Goal: Find specific page/section: Find specific page/section

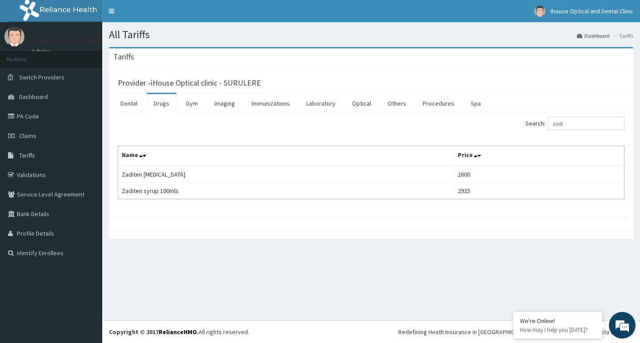
drag, startPoint x: 558, startPoint y: 128, endPoint x: 546, endPoint y: 134, distance: 14.3
click at [546, 134] on div "Search: zadi Name Price Zaditen [MEDICAL_DATA] 2600 Zaditen syrup 100mls 2925" at bounding box center [371, 158] width 507 height 83
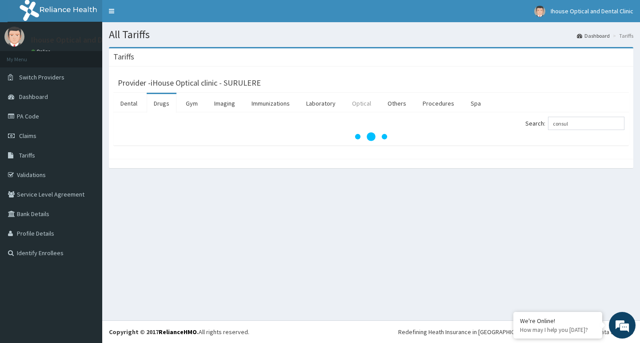
type input "consul"
click at [356, 106] on link "Optical" at bounding box center [361, 103] width 33 height 19
click at [579, 125] on input "Search:" at bounding box center [586, 123] width 76 height 13
type input "consul"
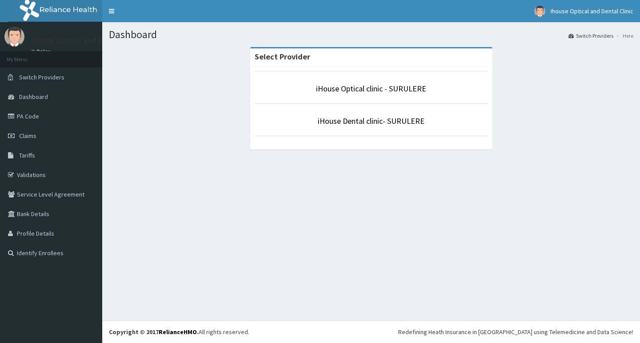
click at [360, 96] on li "iHouse Optical clinic - SURULERE" at bounding box center [371, 87] width 233 height 33
click at [401, 86] on link "iHouse Optical clinic - SURULERE" at bounding box center [371, 89] width 110 height 10
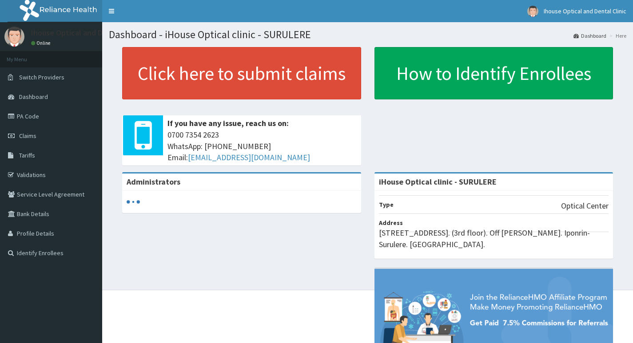
click at [37, 158] on link "Tariffs" at bounding box center [51, 156] width 102 height 20
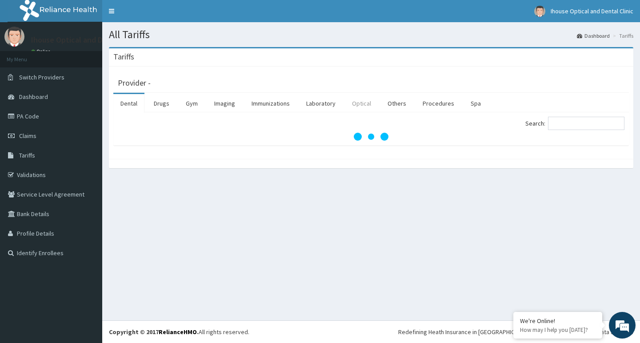
click at [359, 102] on link "Optical" at bounding box center [361, 103] width 33 height 19
drag, startPoint x: 361, startPoint y: 102, endPoint x: 368, endPoint y: 104, distance: 7.2
click at [362, 103] on link "Optical" at bounding box center [361, 103] width 33 height 19
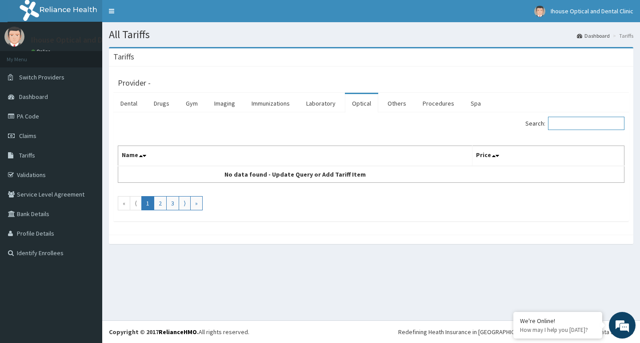
click at [570, 127] on input "Search:" at bounding box center [586, 123] width 76 height 13
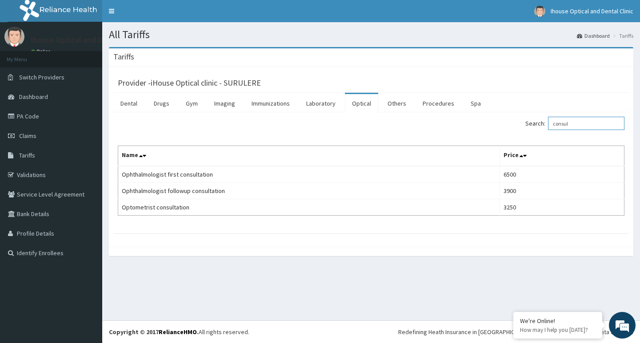
type input "consul"
